Goal: Task Accomplishment & Management: Manage account settings

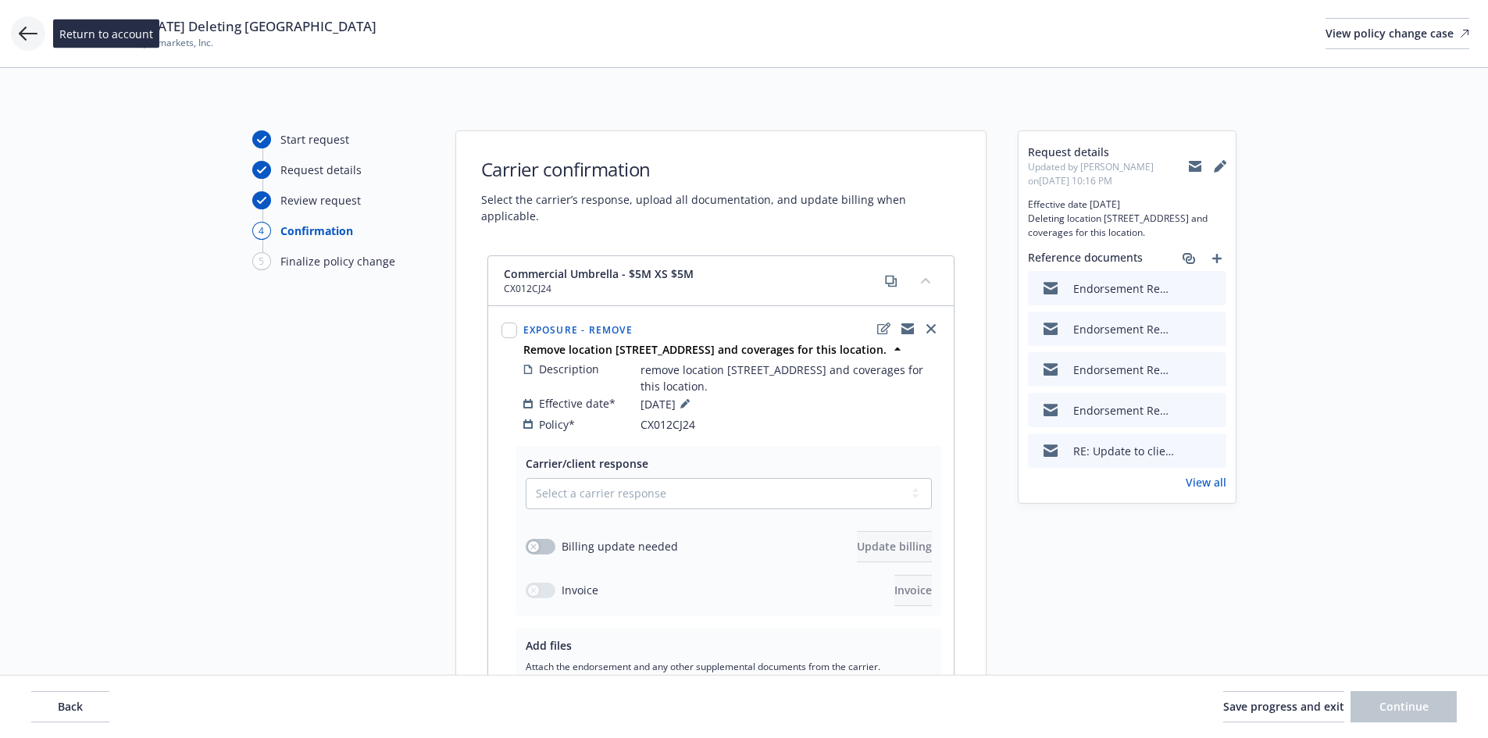
click at [32, 27] on icon at bounding box center [28, 33] width 19 height 19
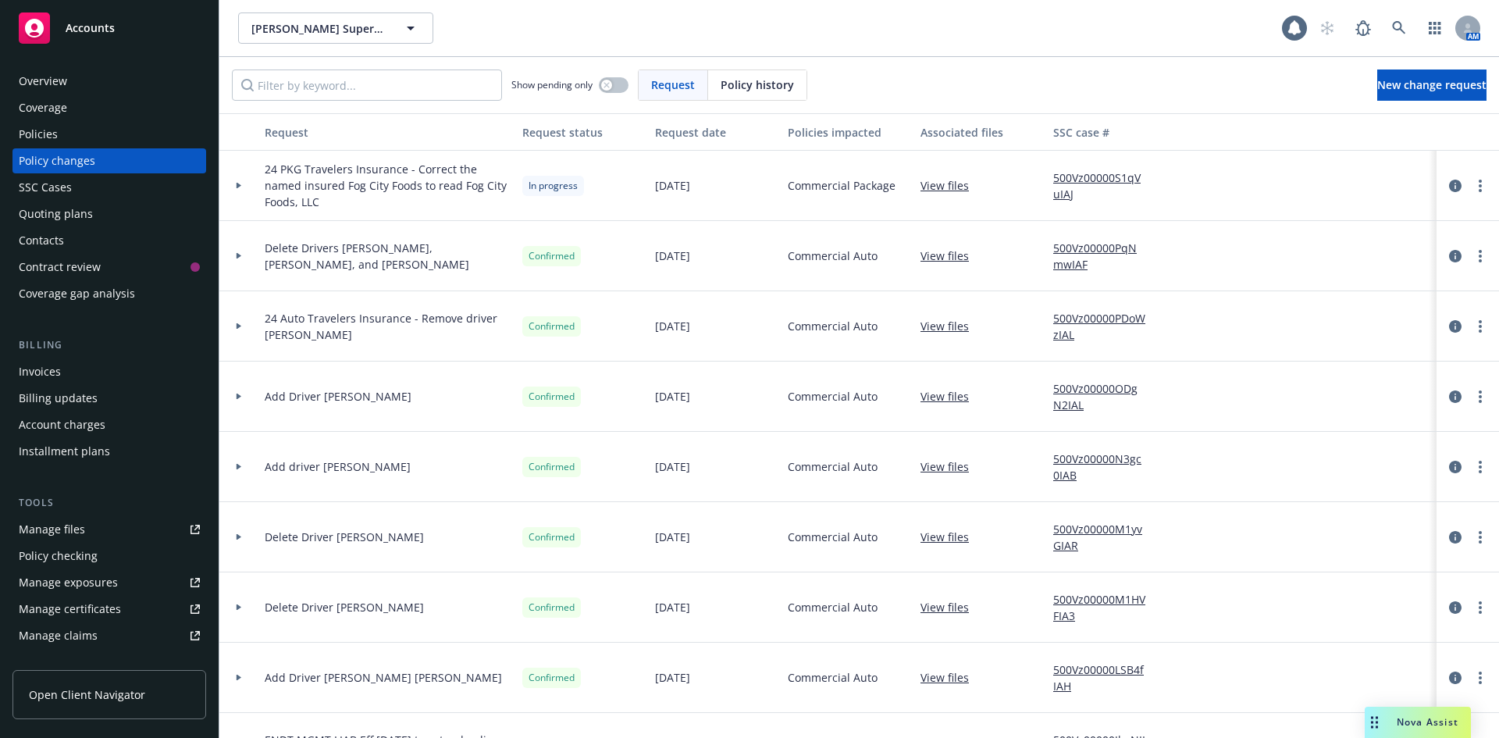
click at [76, 91] on div "Overview" at bounding box center [109, 81] width 181 height 25
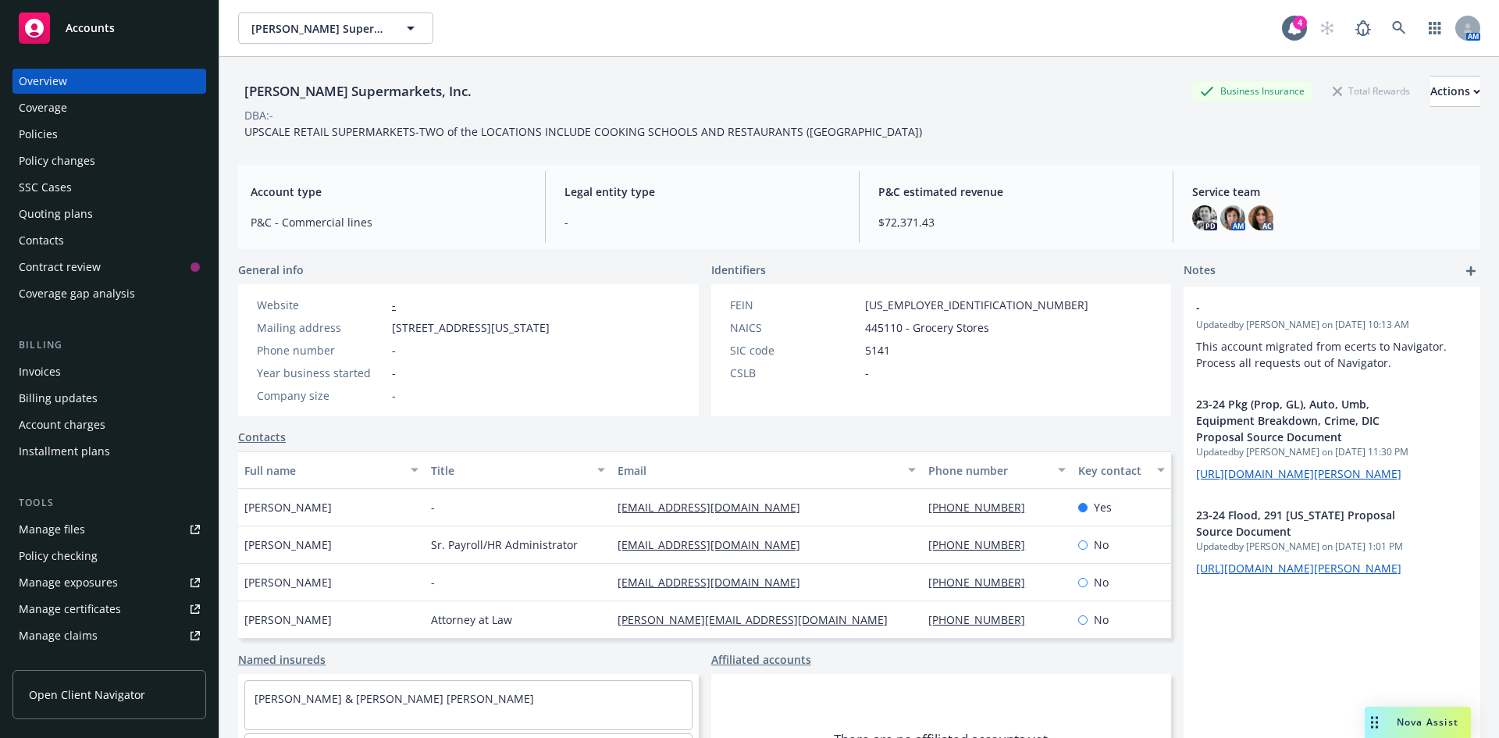
click at [65, 131] on div "Policies" at bounding box center [109, 134] width 181 height 25
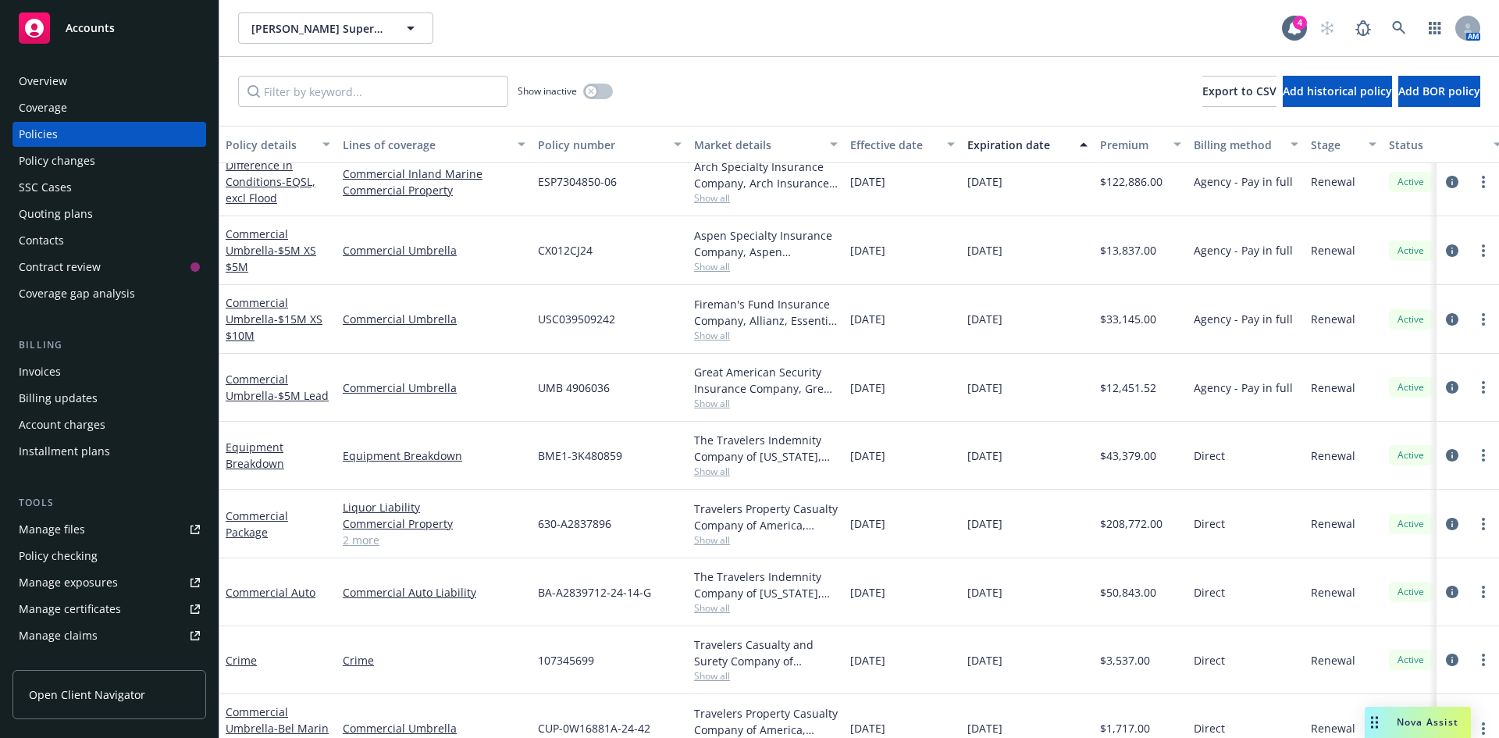
scroll to position [156, 0]
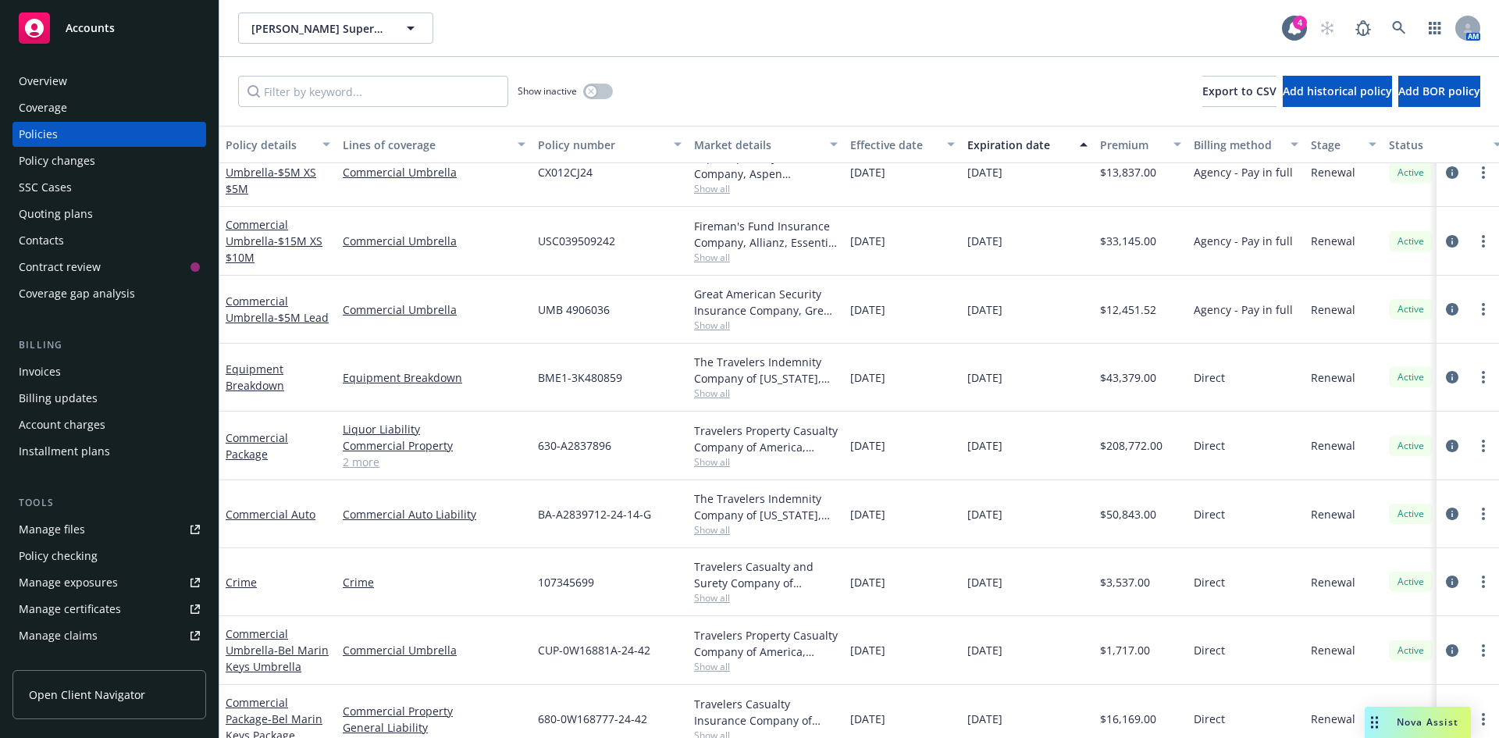
click at [346, 465] on link "2 more" at bounding box center [434, 462] width 183 height 16
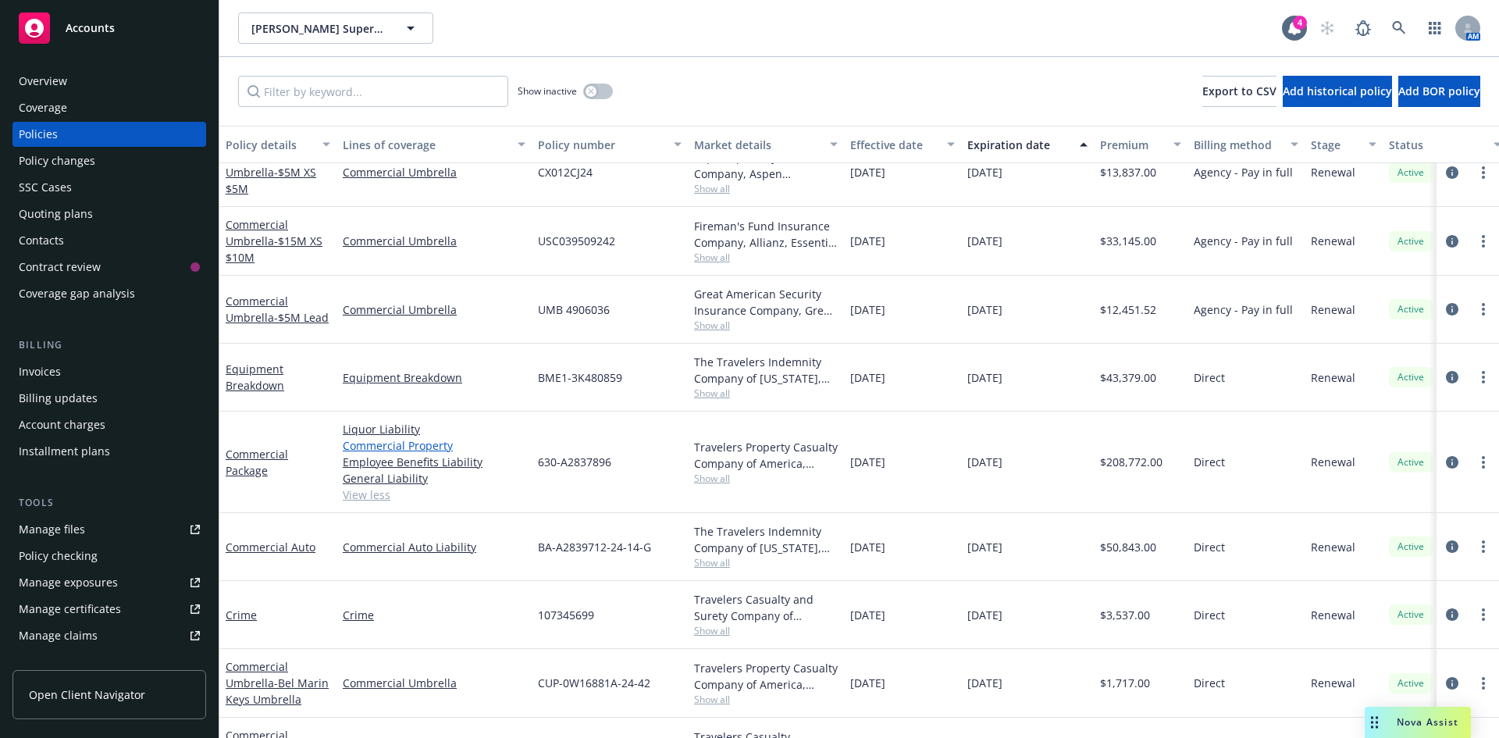
click at [353, 444] on link "Commercial Property" at bounding box center [434, 445] width 183 height 16
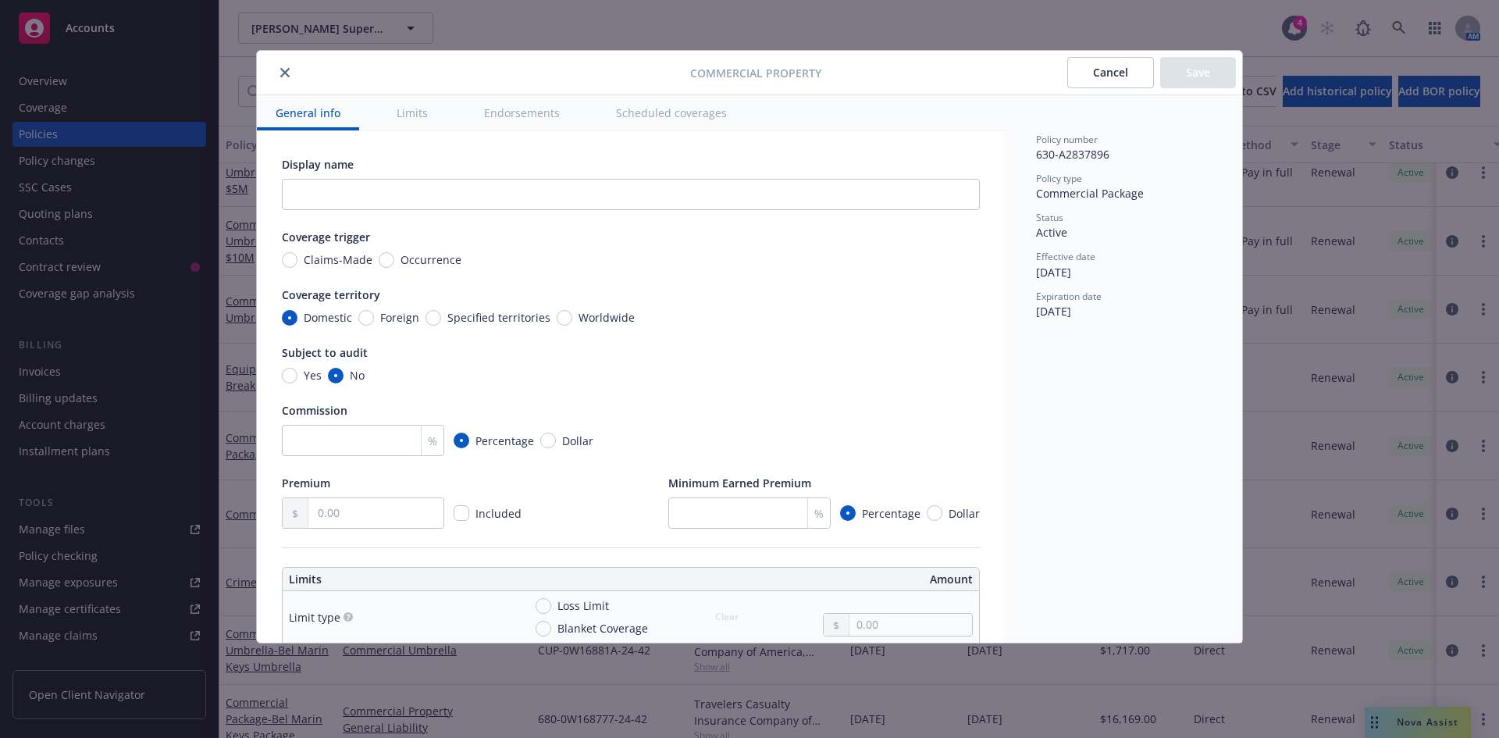
click at [398, 120] on button "Limits" at bounding box center [412, 112] width 69 height 35
click at [283, 74] on icon "close" at bounding box center [284, 72] width 9 height 9
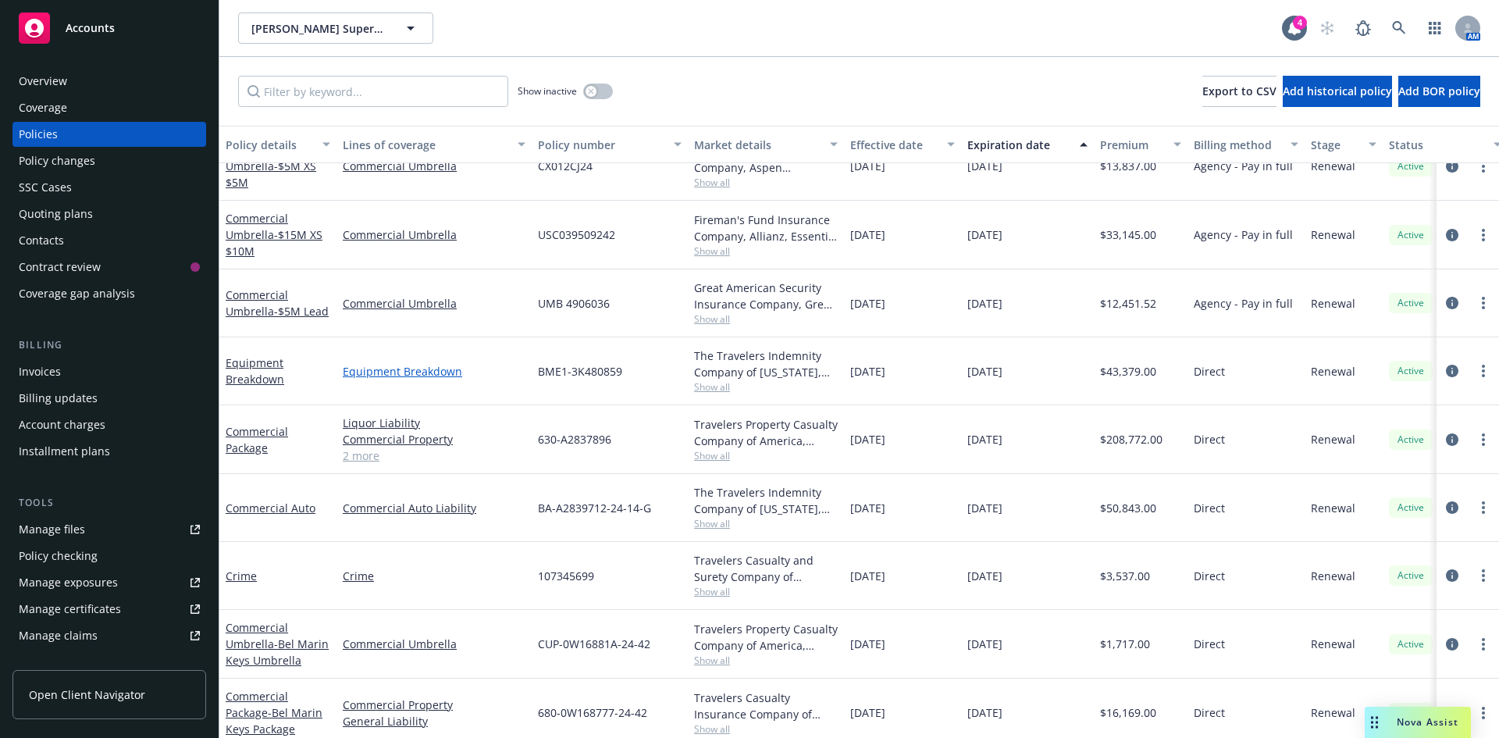
scroll to position [234, 0]
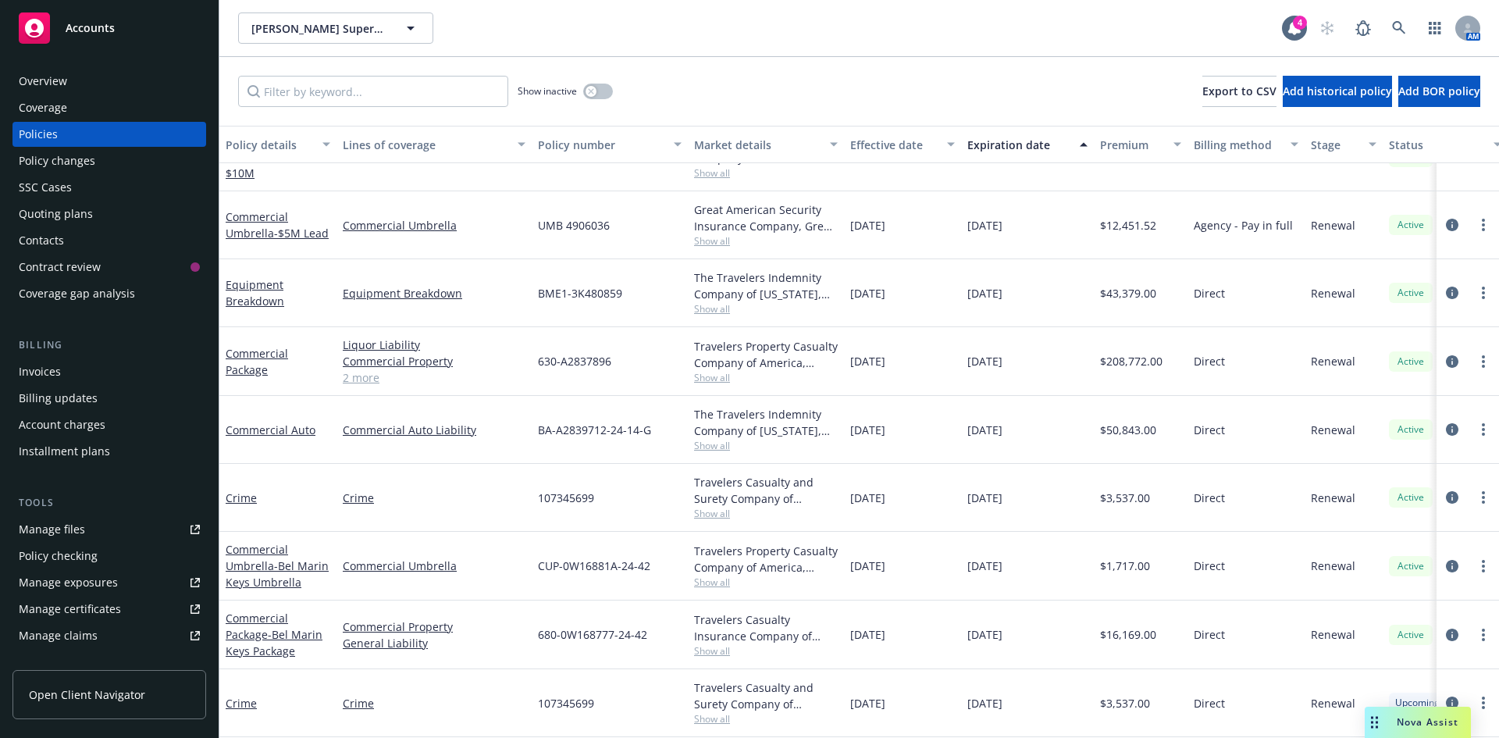
click at [359, 376] on link "2 more" at bounding box center [434, 377] width 183 height 16
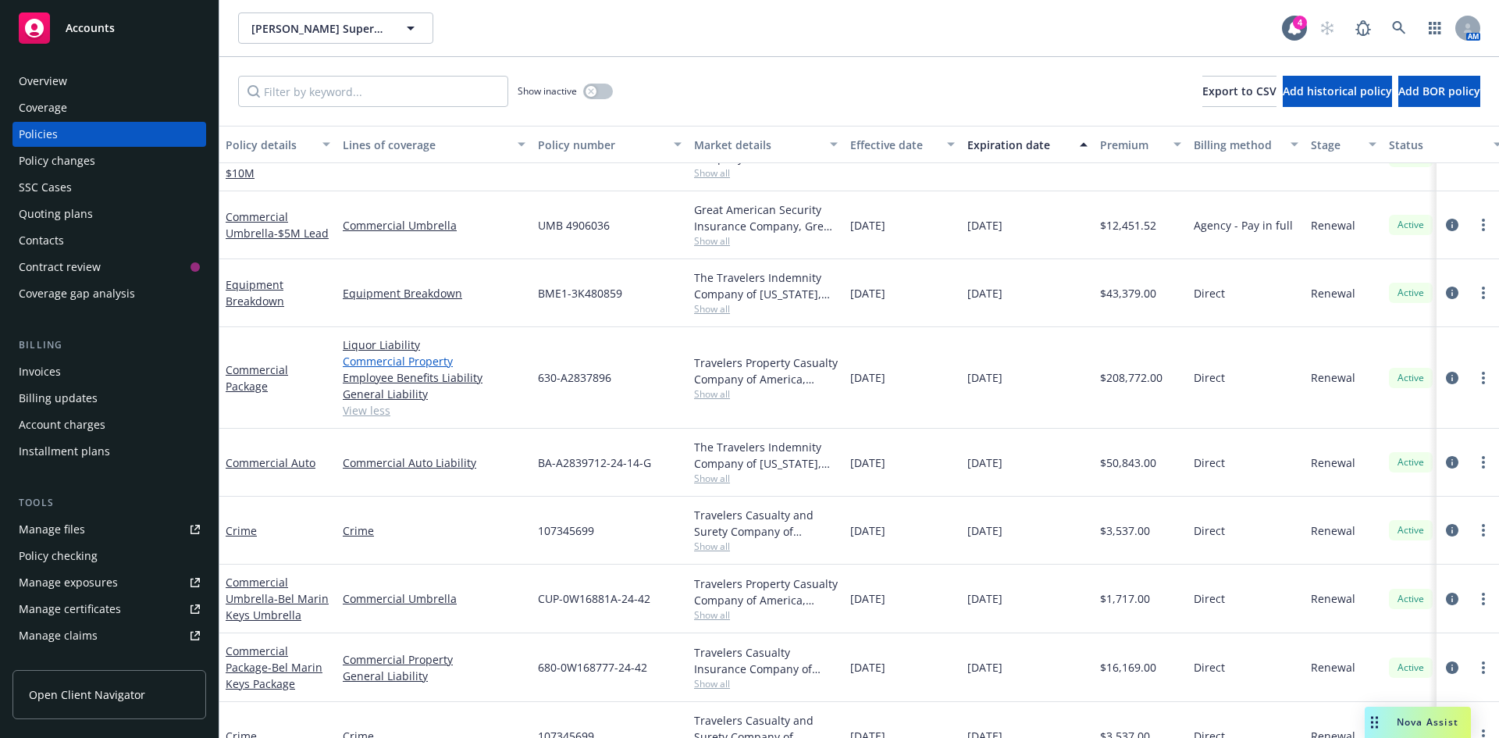
click at [379, 366] on link "Commercial Property" at bounding box center [434, 361] width 183 height 16
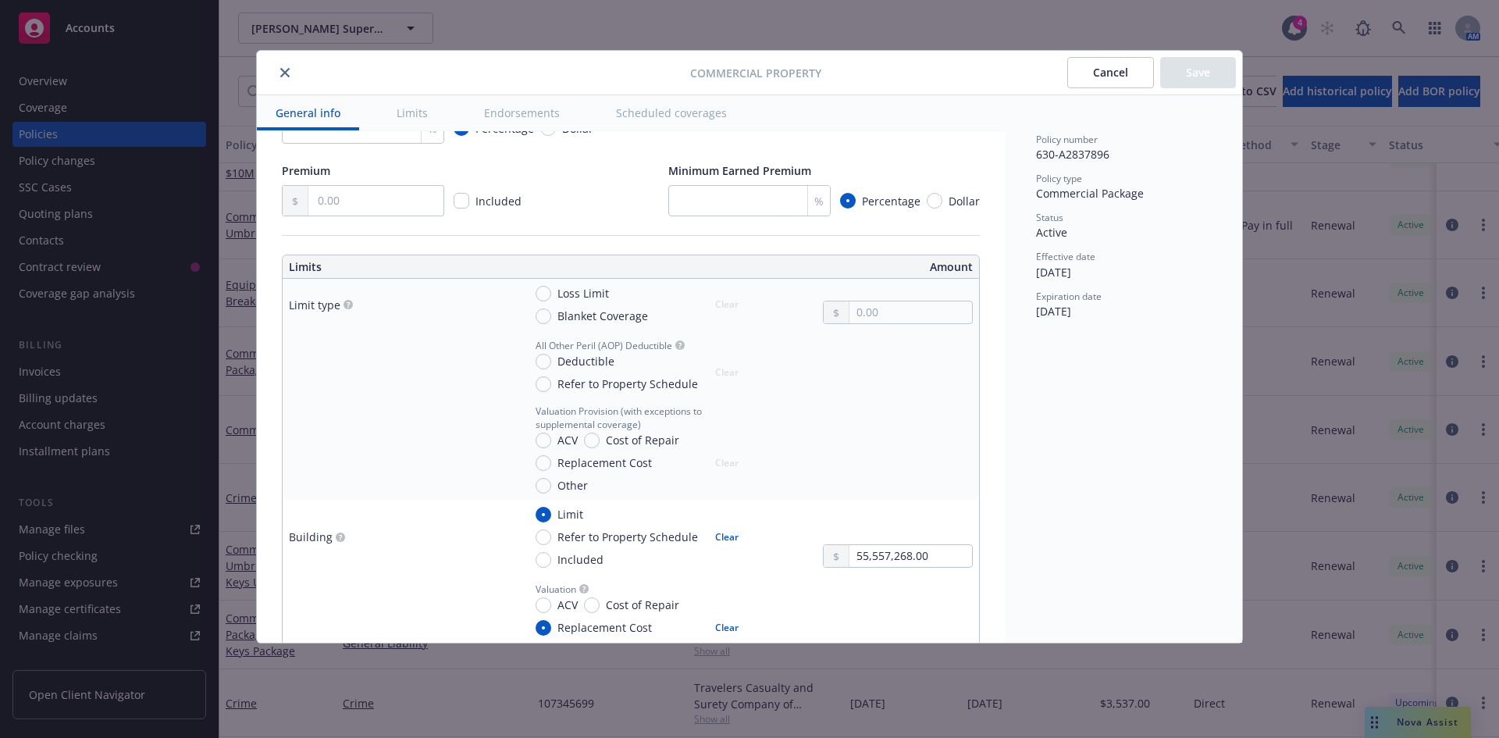
scroll to position [390, 0]
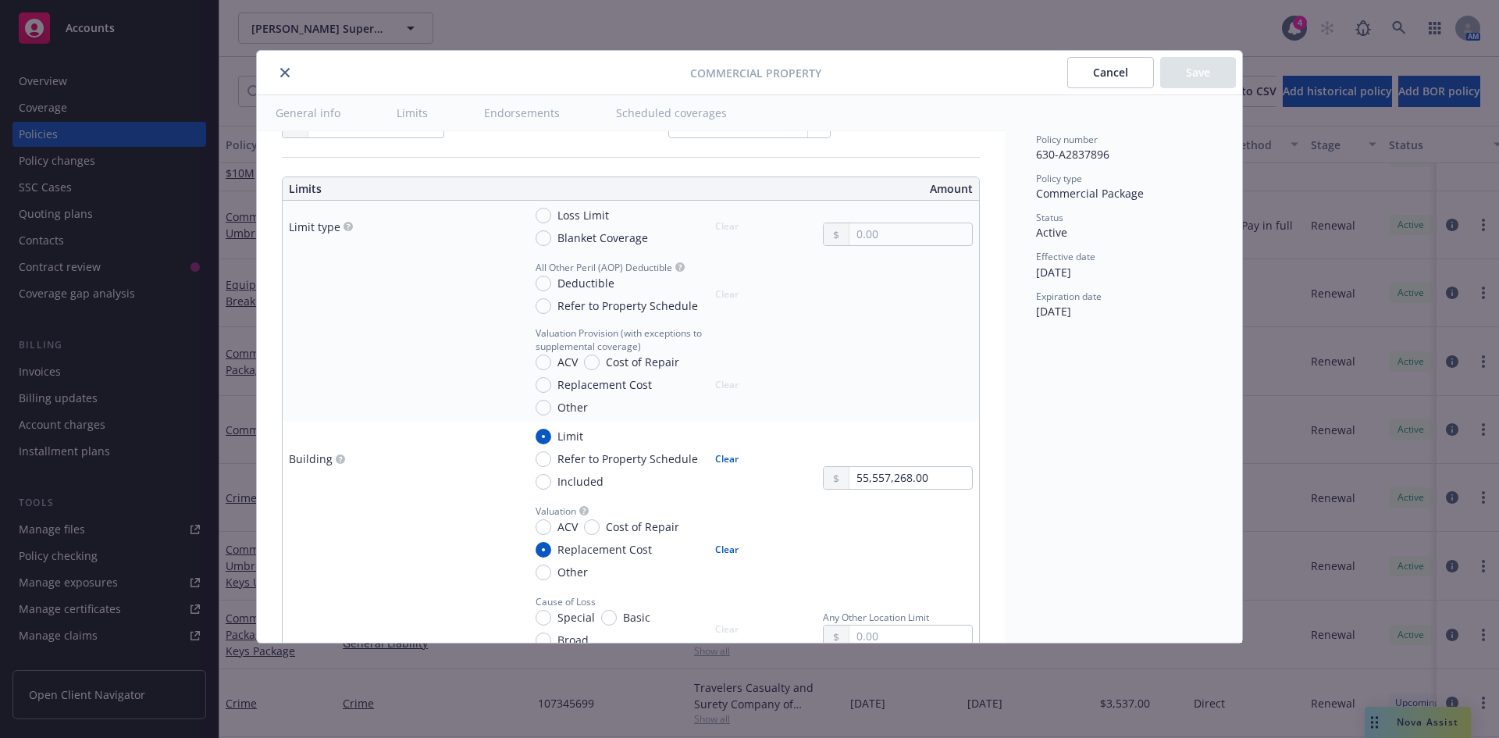
type textarea "x"
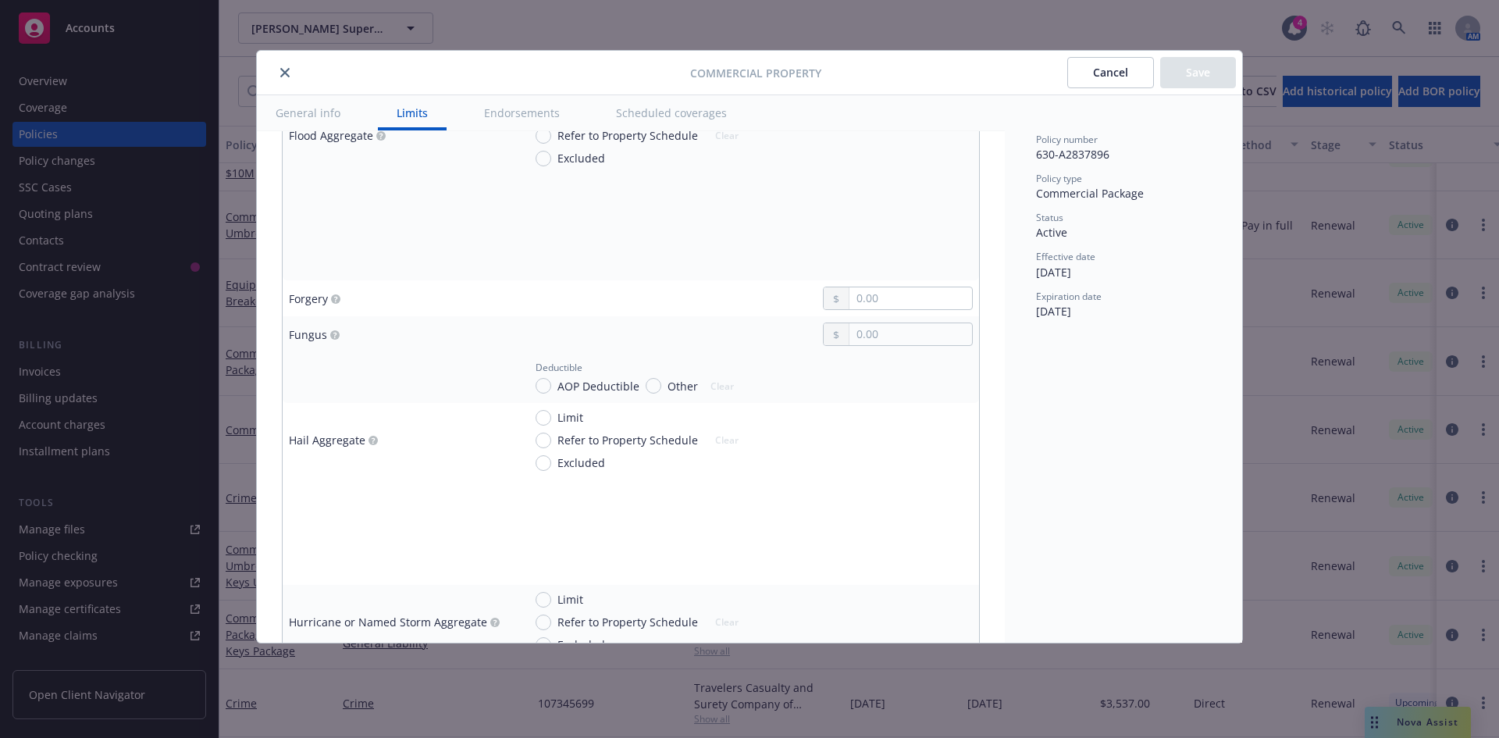
scroll to position [2968, 0]
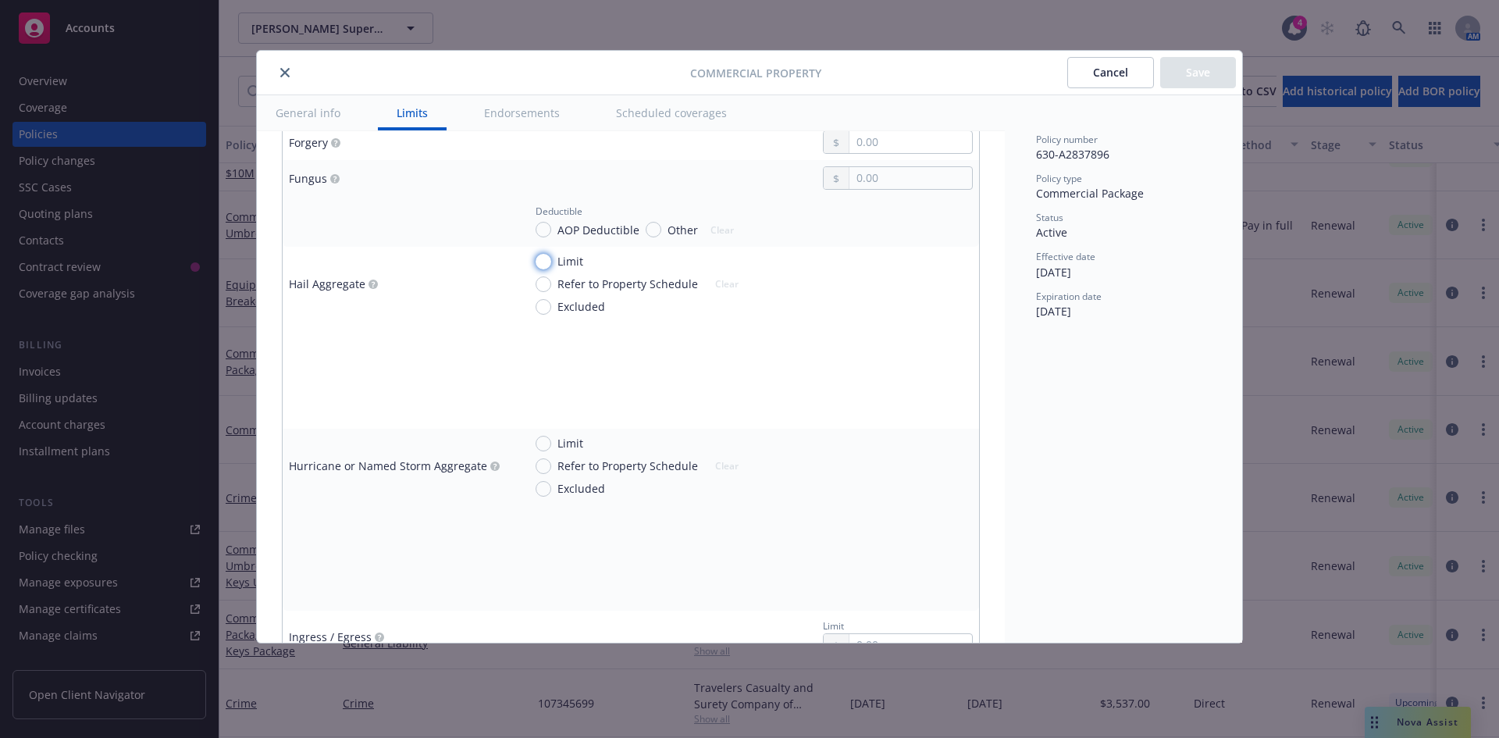
click at [545, 263] on input "Limit" at bounding box center [544, 262] width 16 height 16
radio input "true"
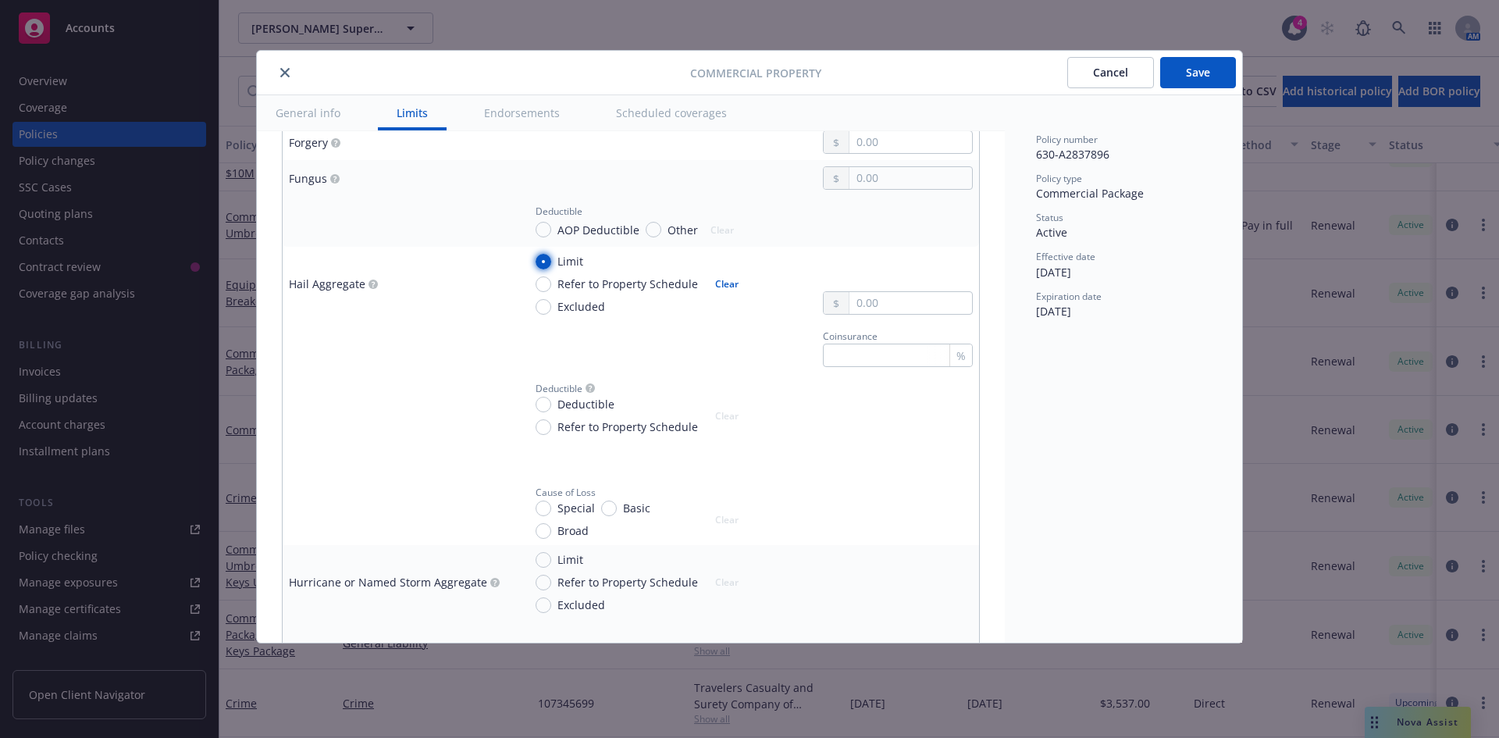
click at [545, 263] on input "Limit" at bounding box center [544, 262] width 16 height 16
click at [710, 284] on button "Clear" at bounding box center [727, 284] width 42 height 22
type textarea "x"
radio input "false"
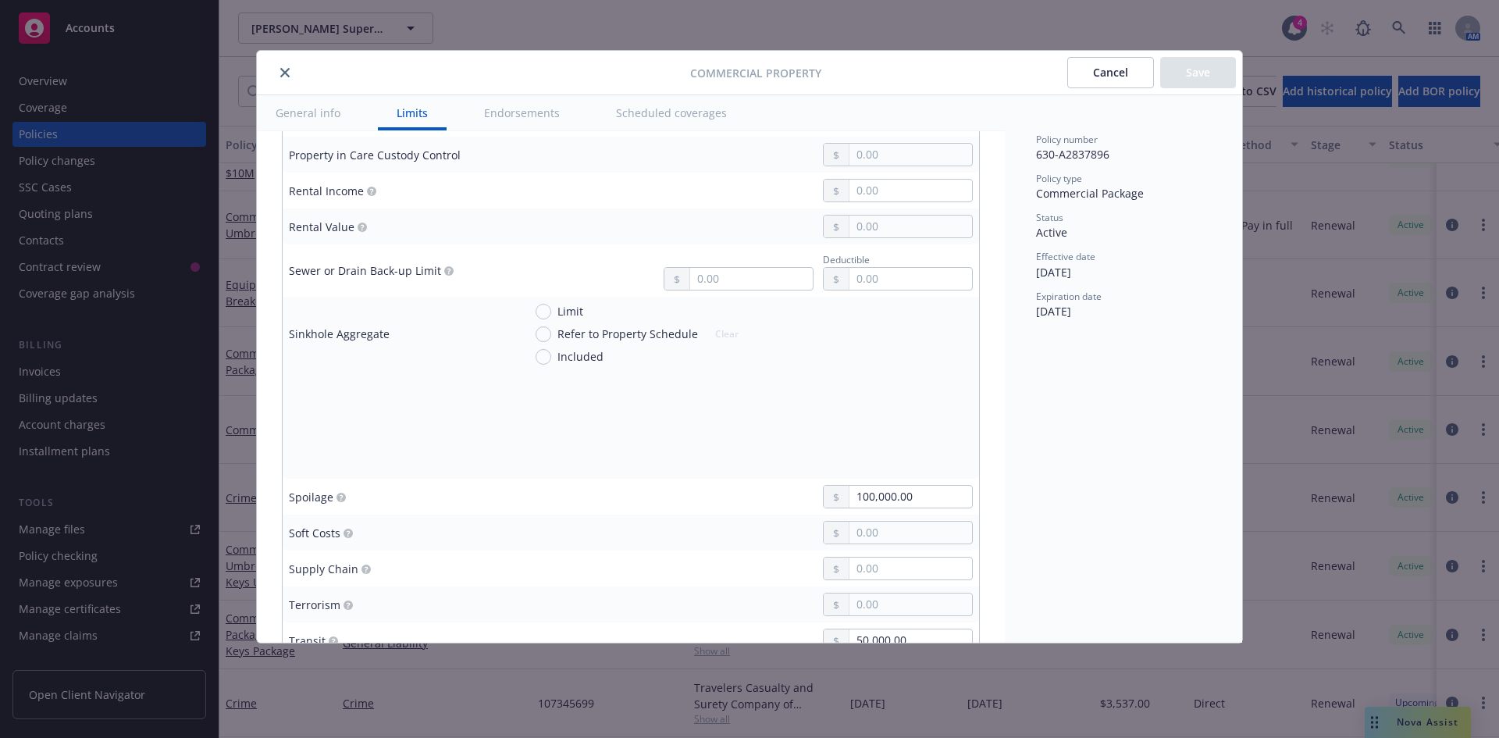
scroll to position [3905, 0]
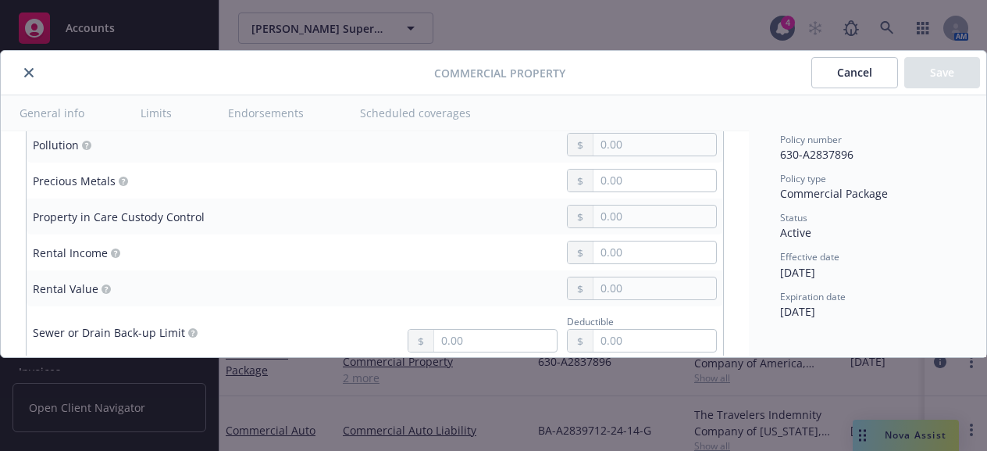
type textarea "x"
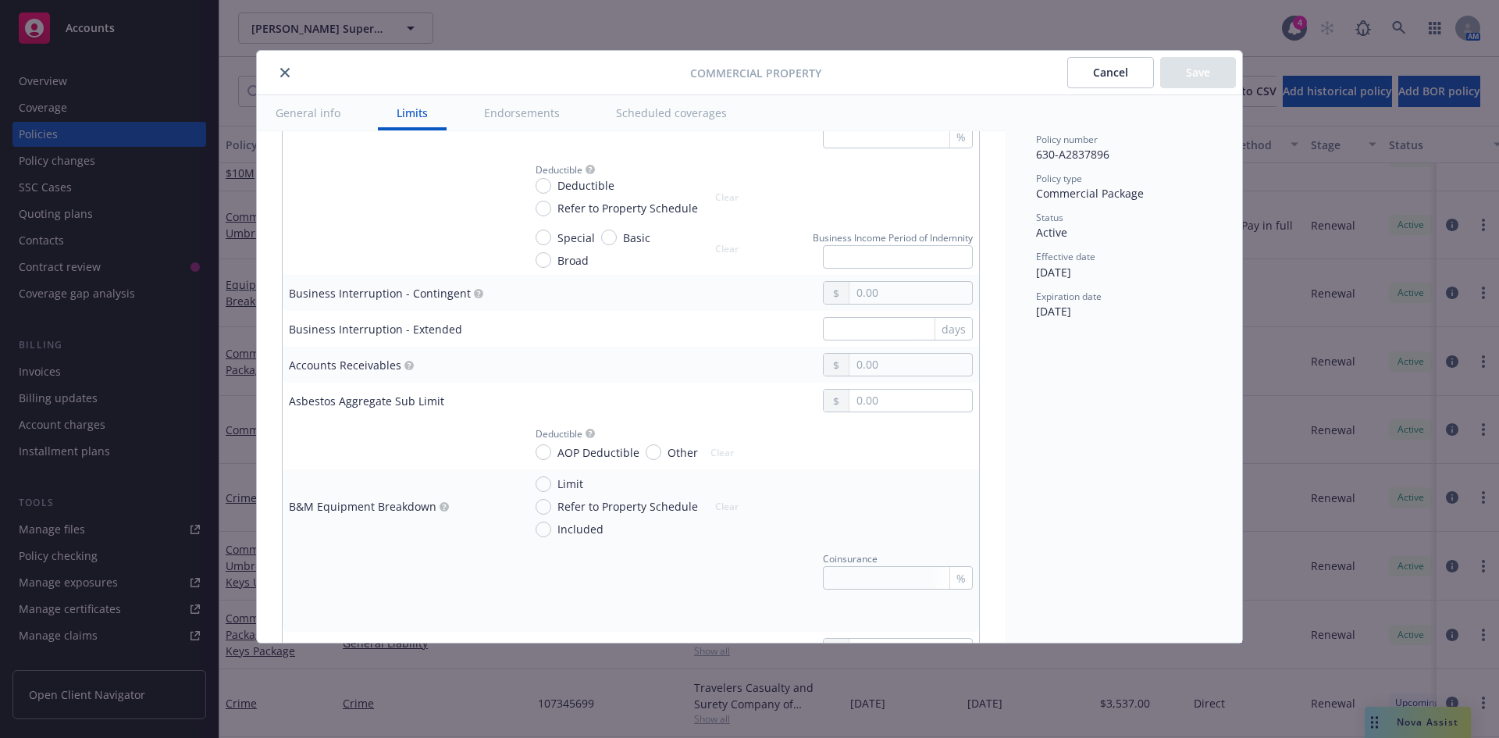
scroll to position [781, 0]
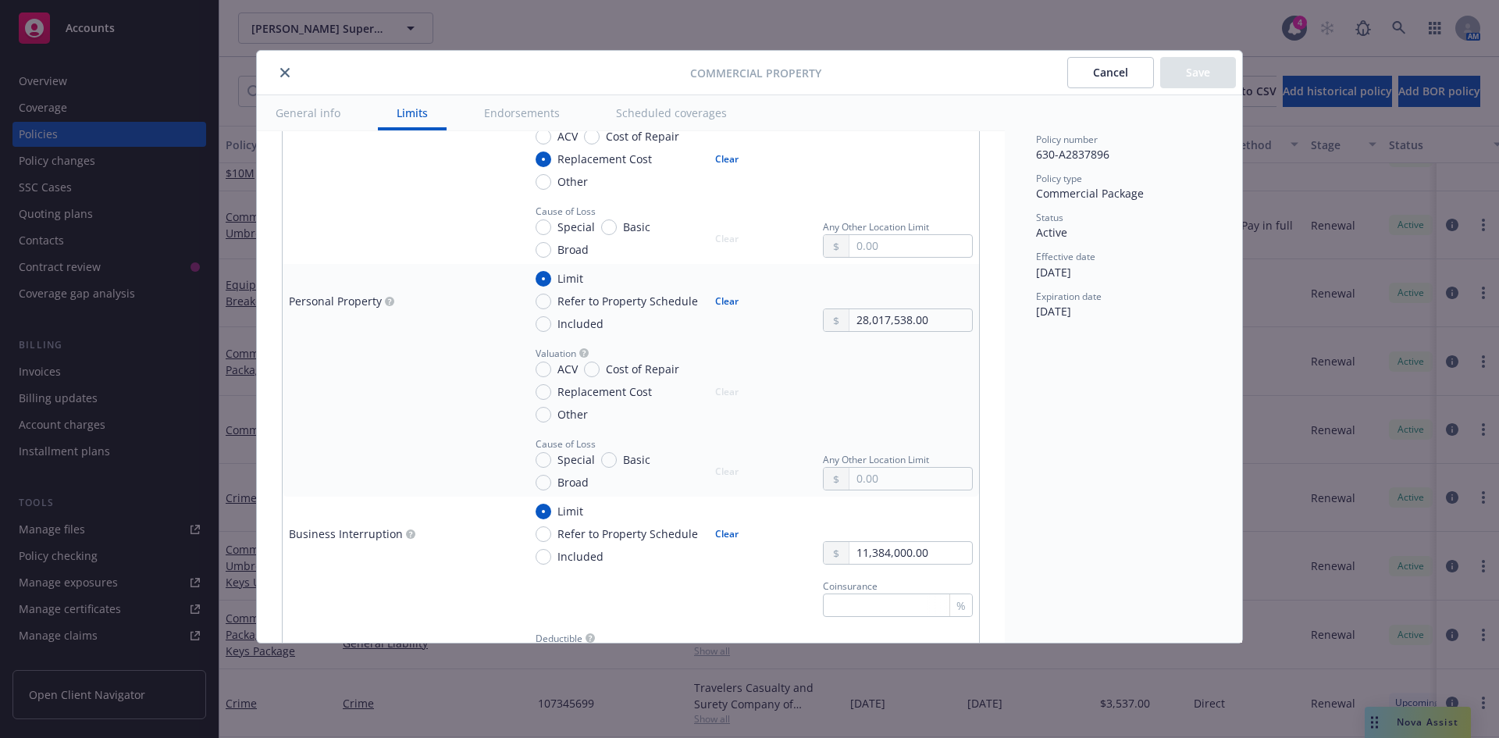
click at [288, 76] on icon "close" at bounding box center [284, 72] width 9 height 9
